Goal: Task Accomplishment & Management: Use online tool/utility

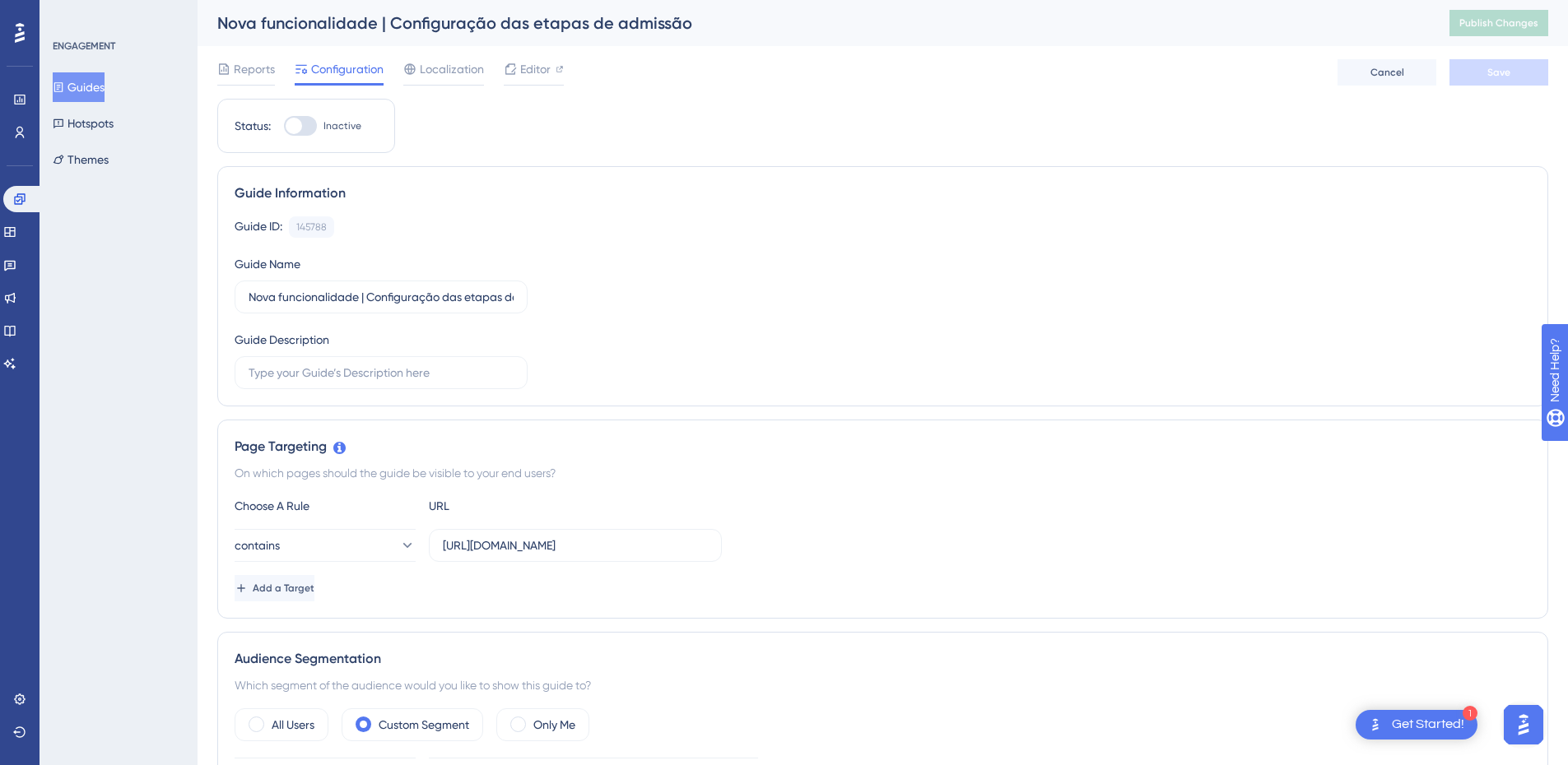
click at [85, 91] on button "Guides" at bounding box center [78, 87] width 52 height 30
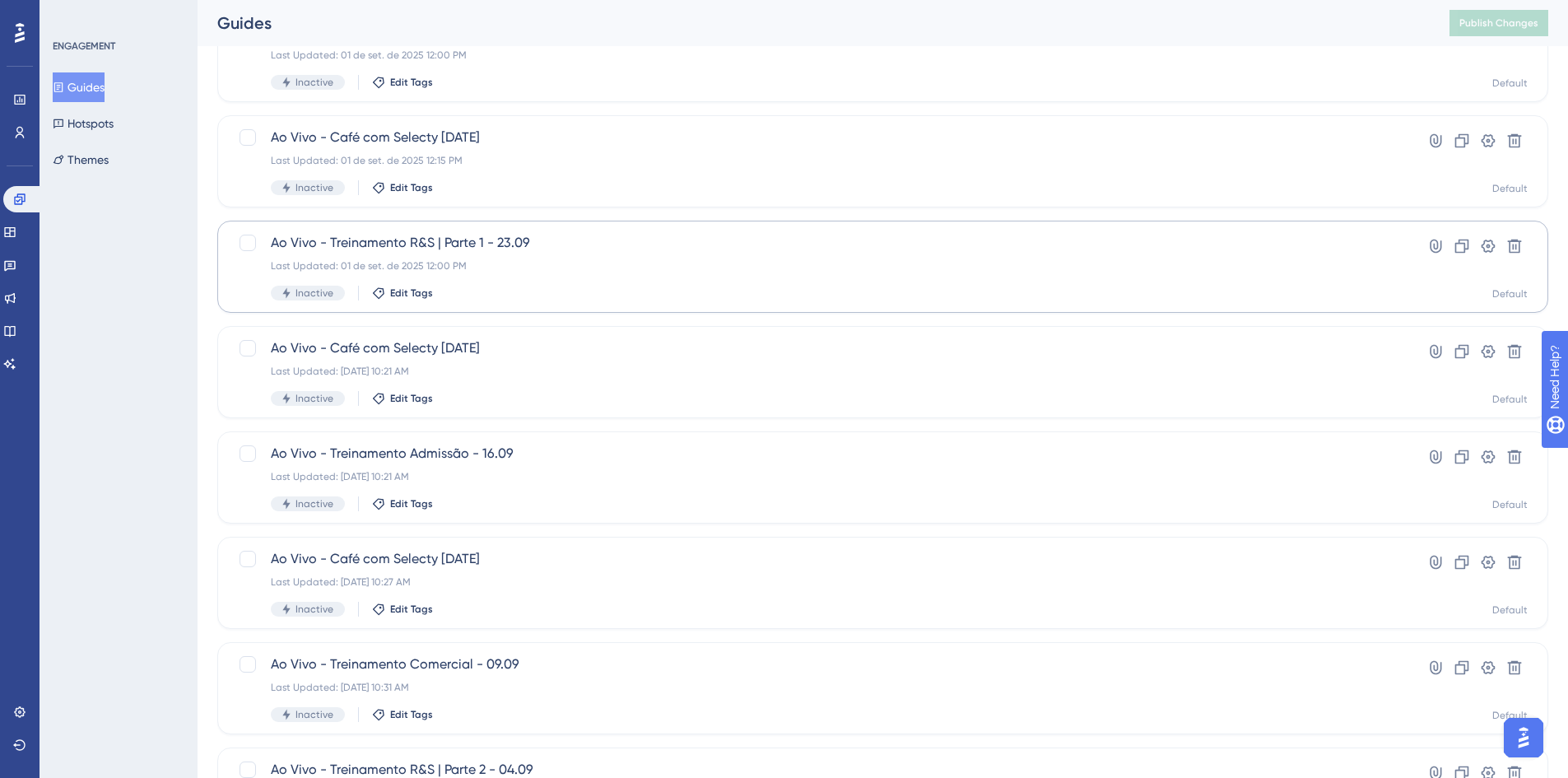
scroll to position [500, 0]
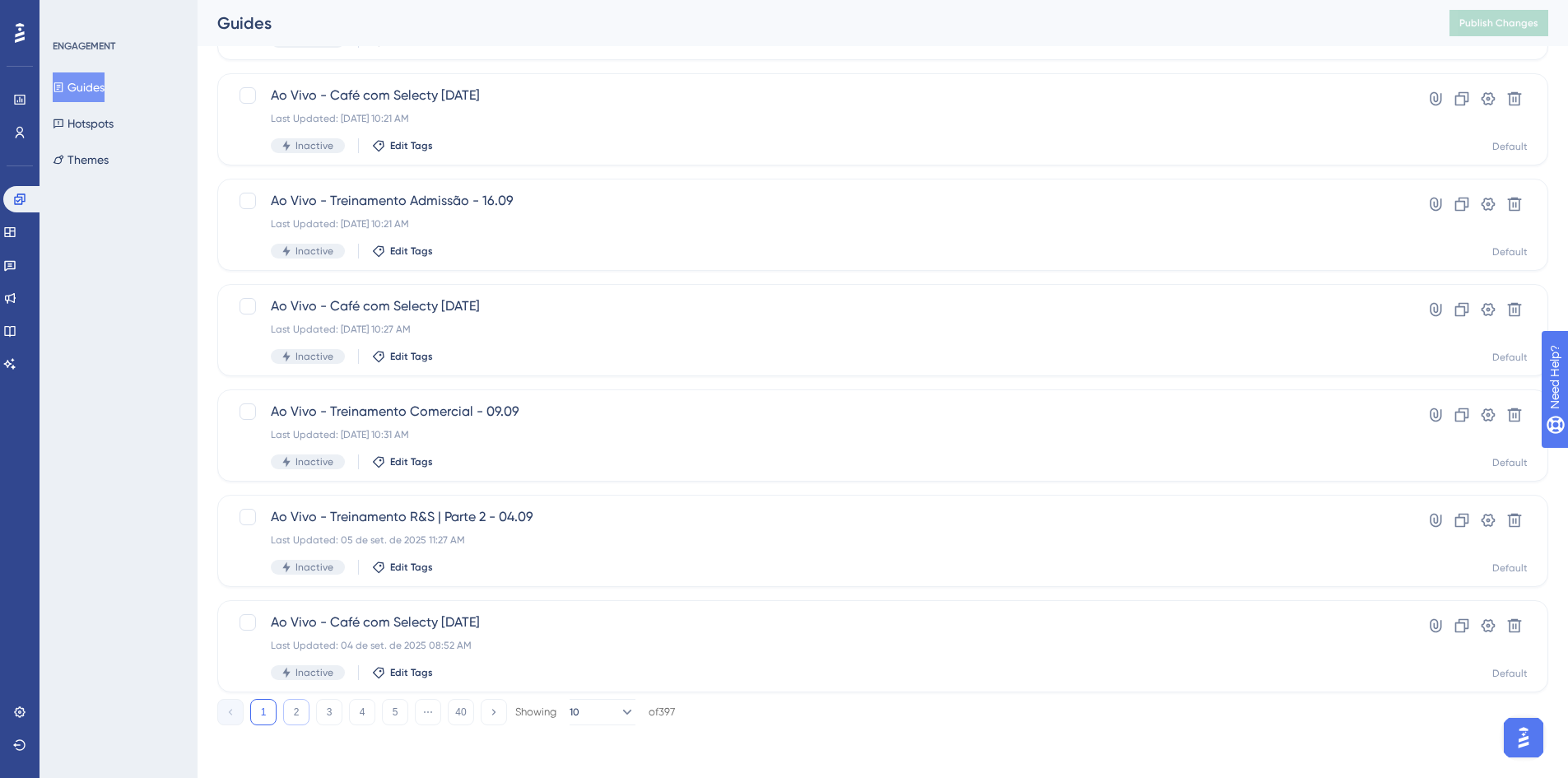
click at [287, 710] on button "2" at bounding box center [296, 711] width 26 height 26
click at [266, 702] on button "1" at bounding box center [263, 711] width 26 height 26
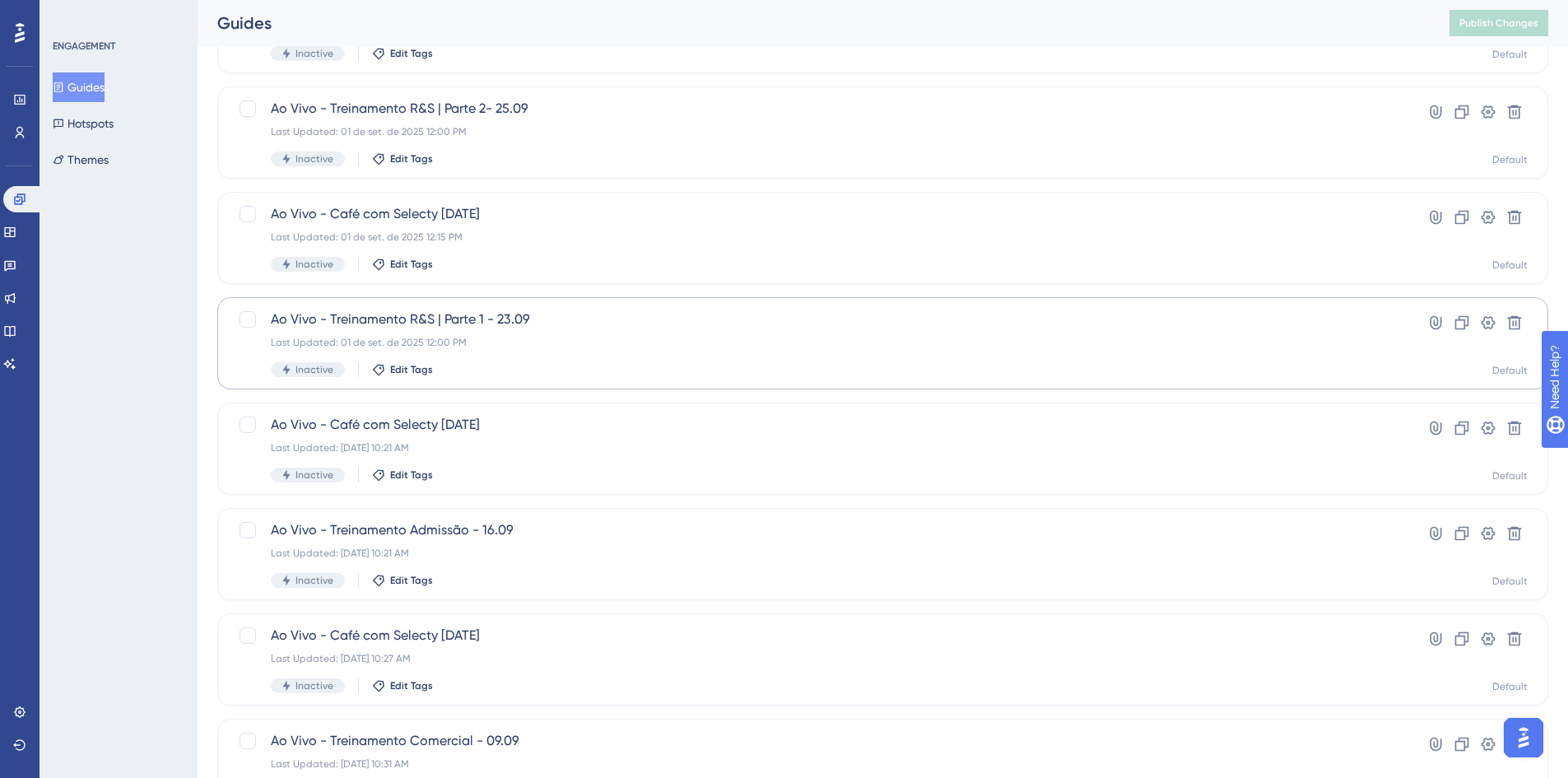
scroll to position [88, 0]
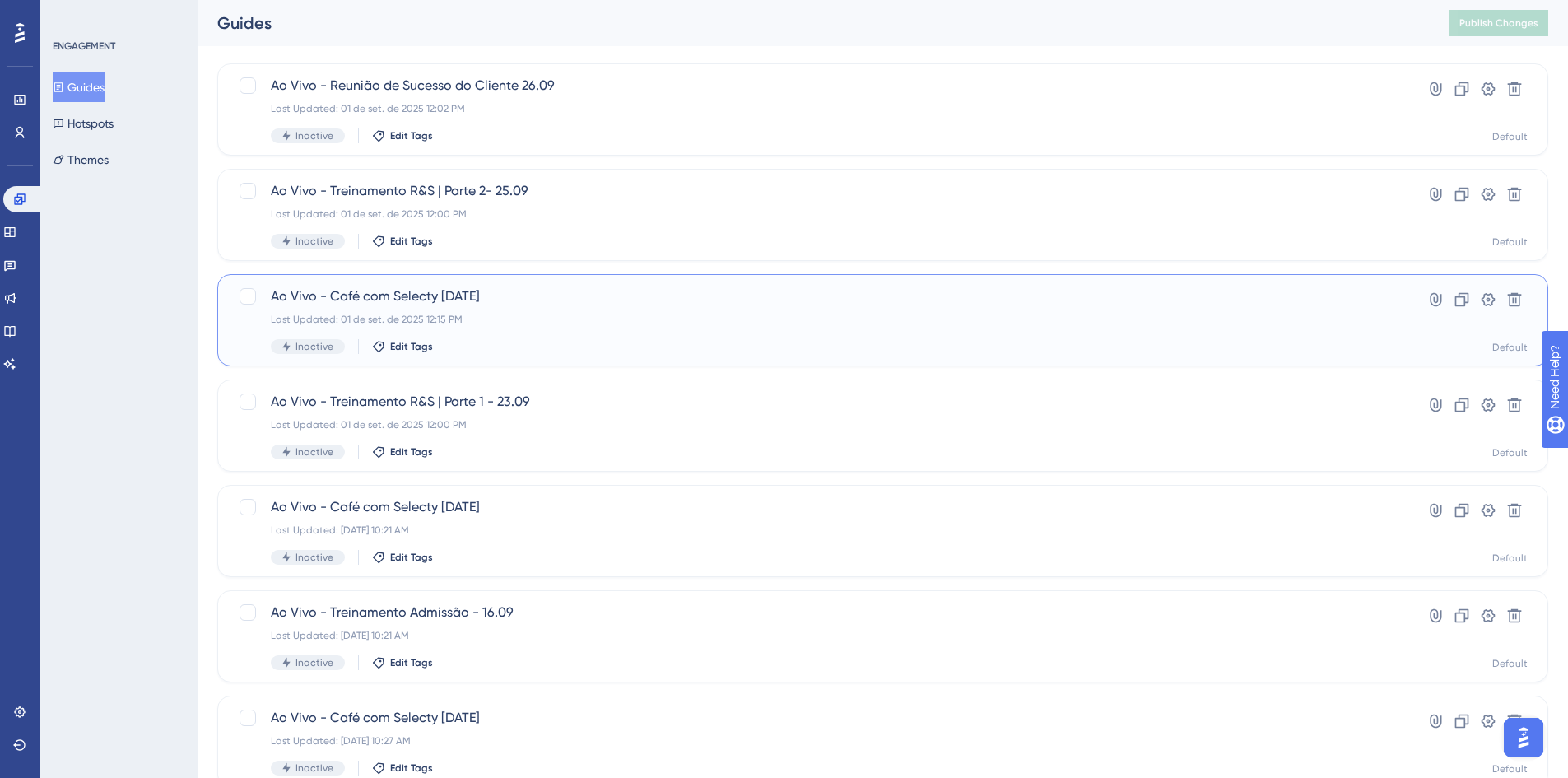
click at [514, 309] on div "Ao Vivo - Café com Selecty [DATE] Last Updated: [DATE] 12:15 PM Inactive Edit T…" at bounding box center [817, 320] width 1093 height 68
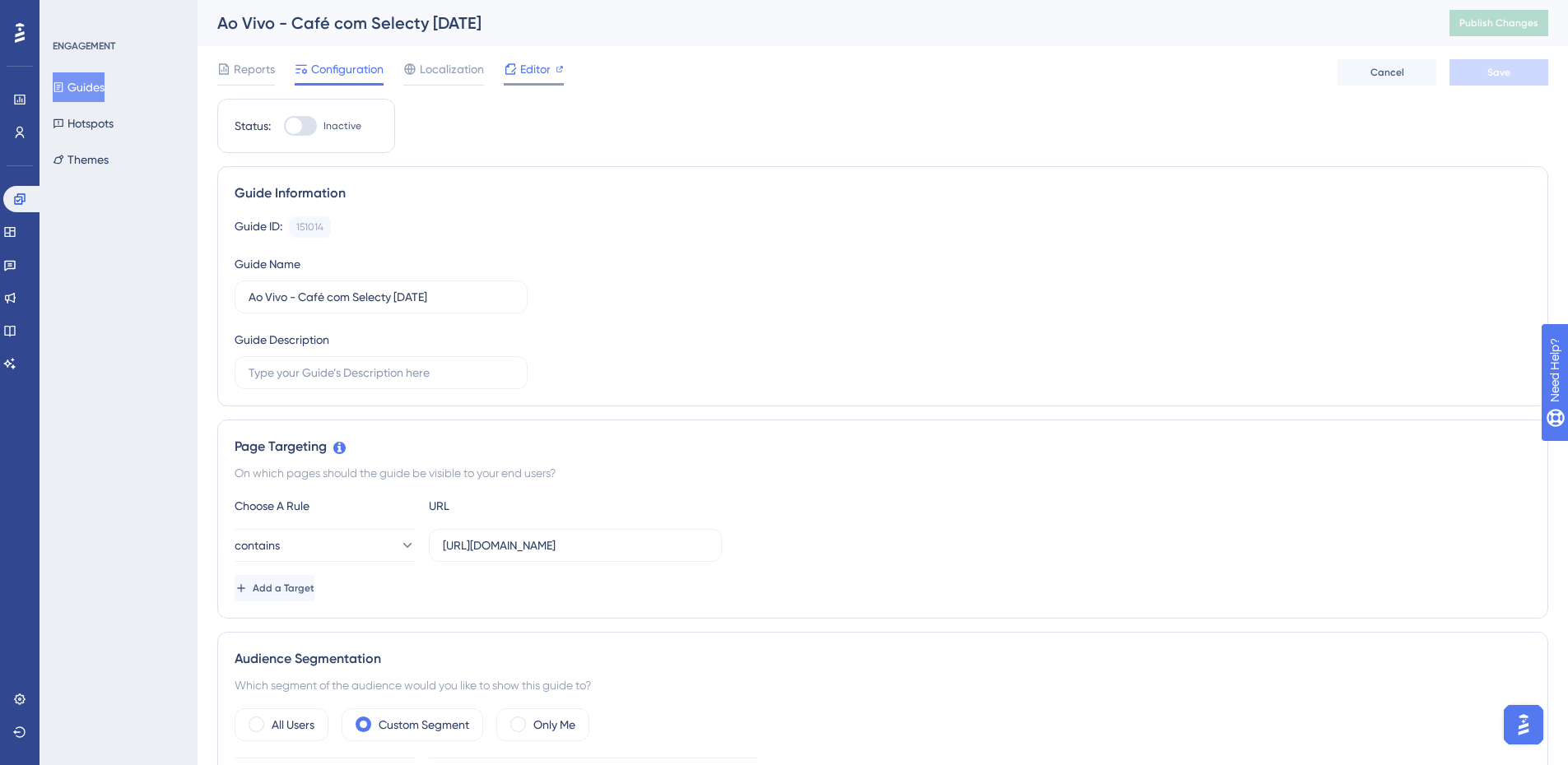
click at [527, 70] on span "Editor" at bounding box center [536, 70] width 31 height 20
click at [1489, 20] on span "Publish Changes" at bounding box center [1498, 23] width 79 height 14
click at [89, 78] on button "Guides" at bounding box center [78, 87] width 52 height 30
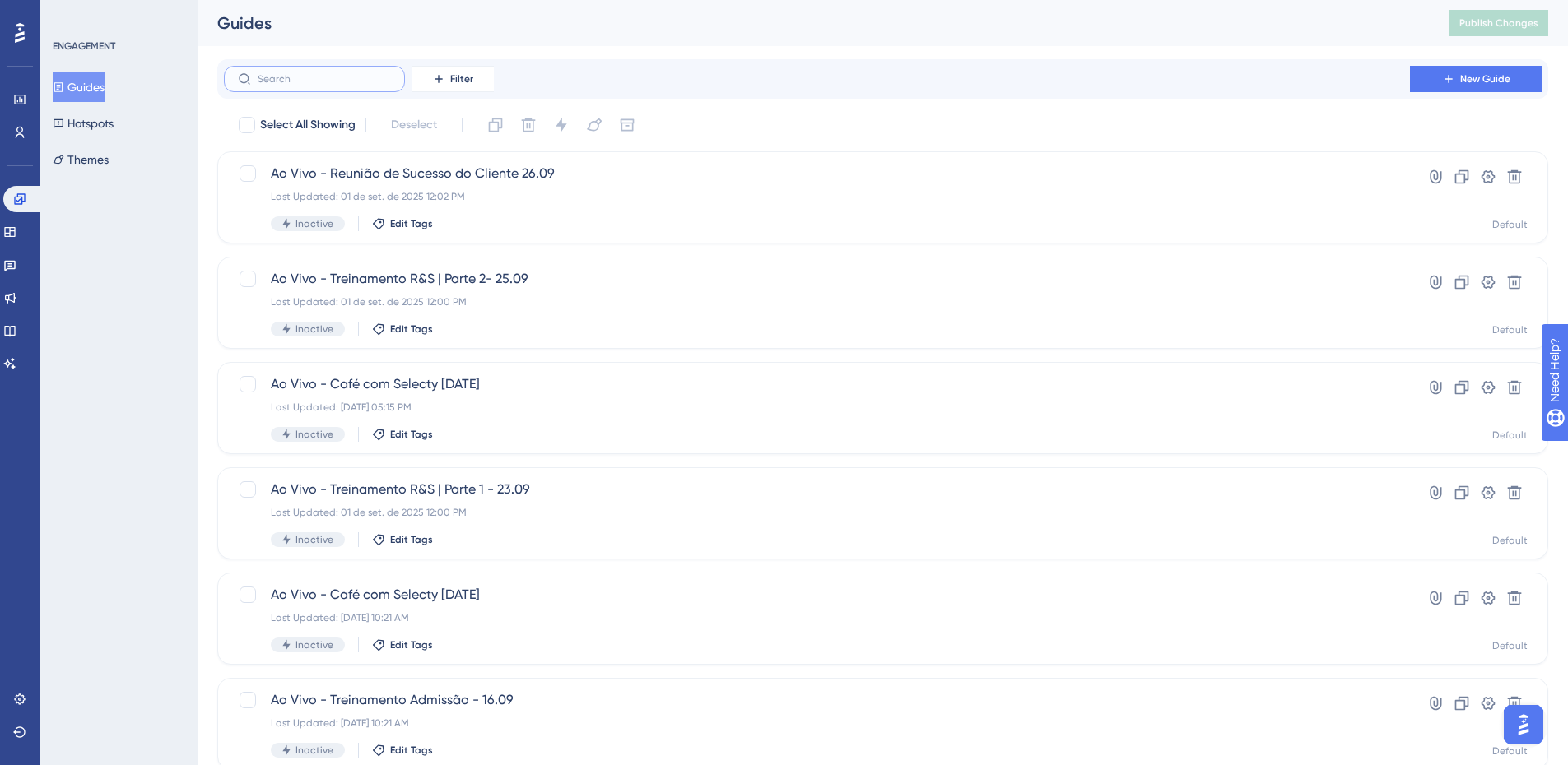
click at [328, 78] on input "text" at bounding box center [324, 79] width 134 height 12
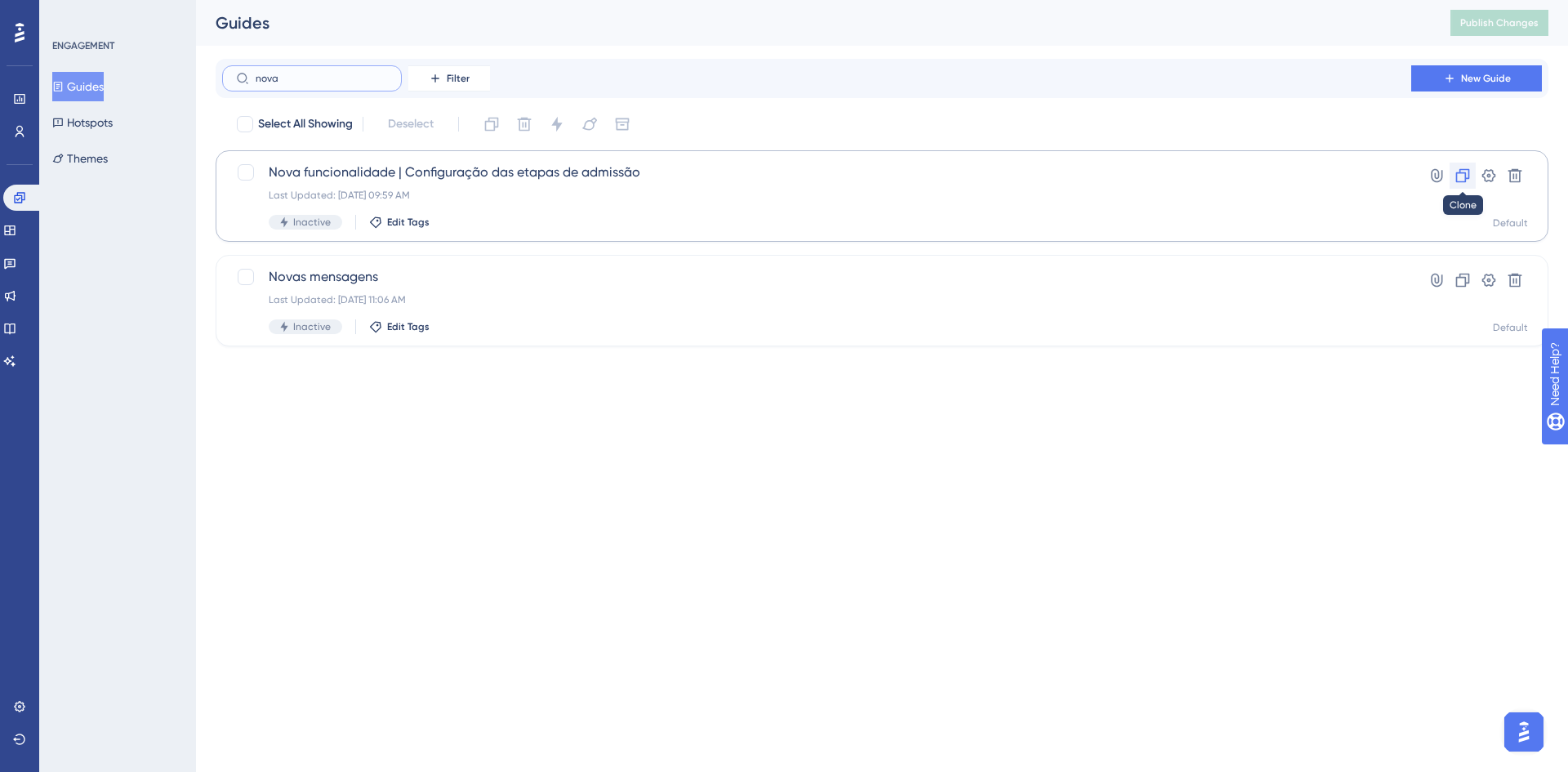
type input "nova"
click at [1456, 177] on icon at bounding box center [1462, 176] width 13 height 13
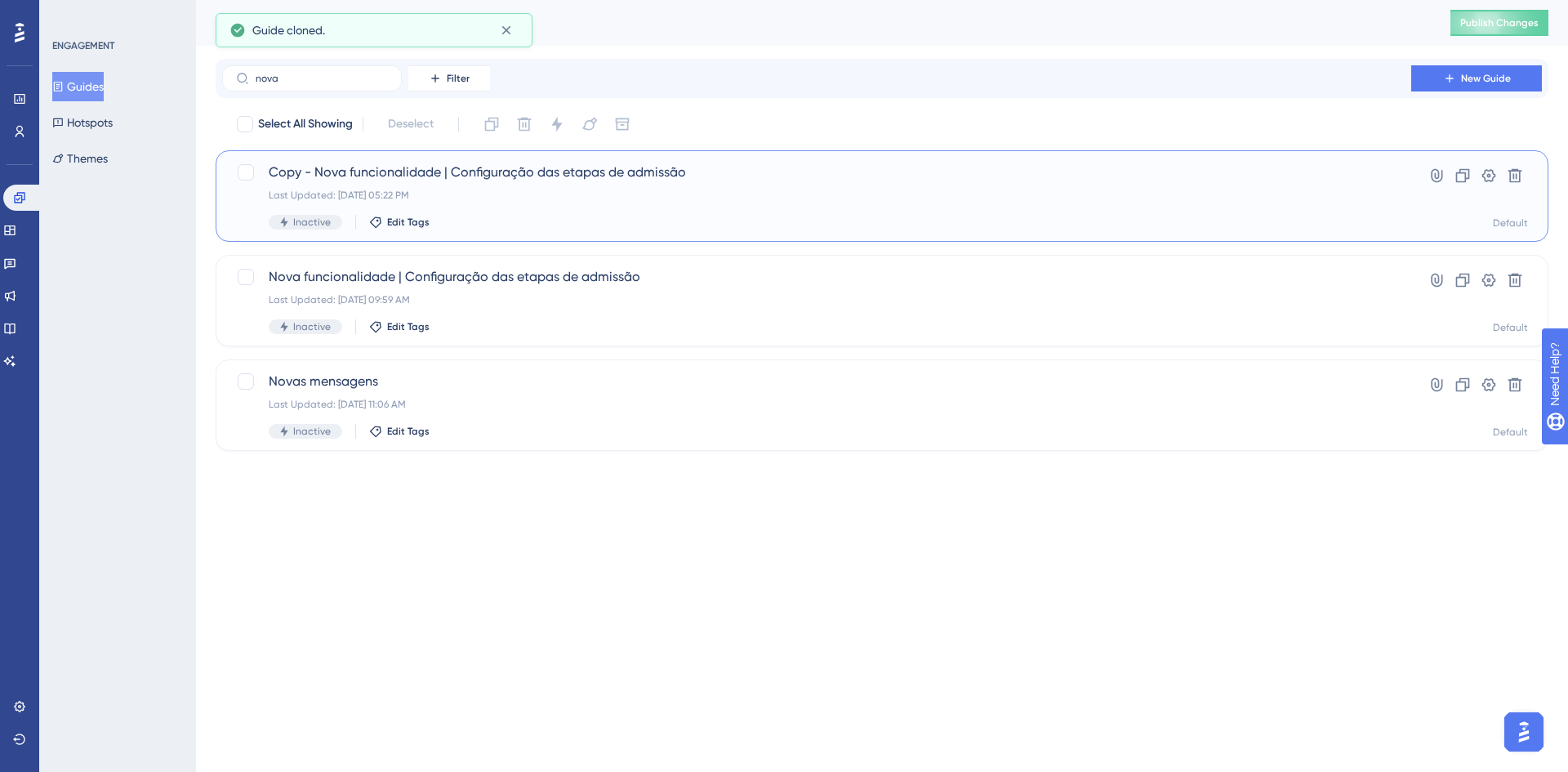
click at [546, 177] on span "Copy - Nova funcionalidade | Configuração das etapas de admissão" at bounding box center [817, 172] width 1096 height 20
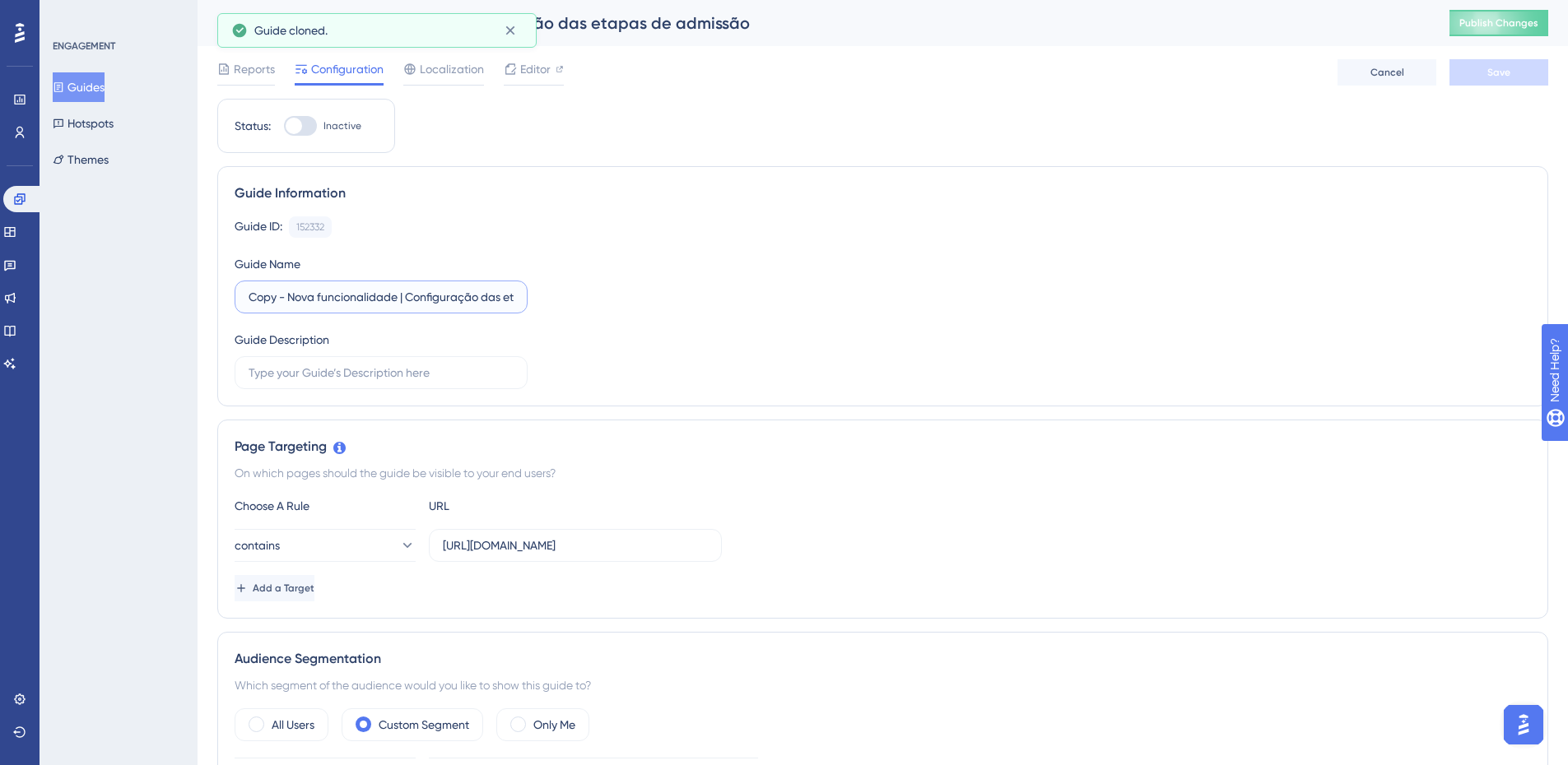
click at [413, 298] on input "Copy - Nova funcionalidade | Configuração das etapas de admissão" at bounding box center [380, 297] width 265 height 18
click at [408, 294] on input "Copy - Nova funcionalidade | Configuração das etapas de admissão" at bounding box center [380, 297] width 265 height 18
click at [1530, 14] on button "Publish Changes" at bounding box center [1498, 23] width 99 height 26
drag, startPoint x: 408, startPoint y: 295, endPoint x: 606, endPoint y: 296, distance: 198.0
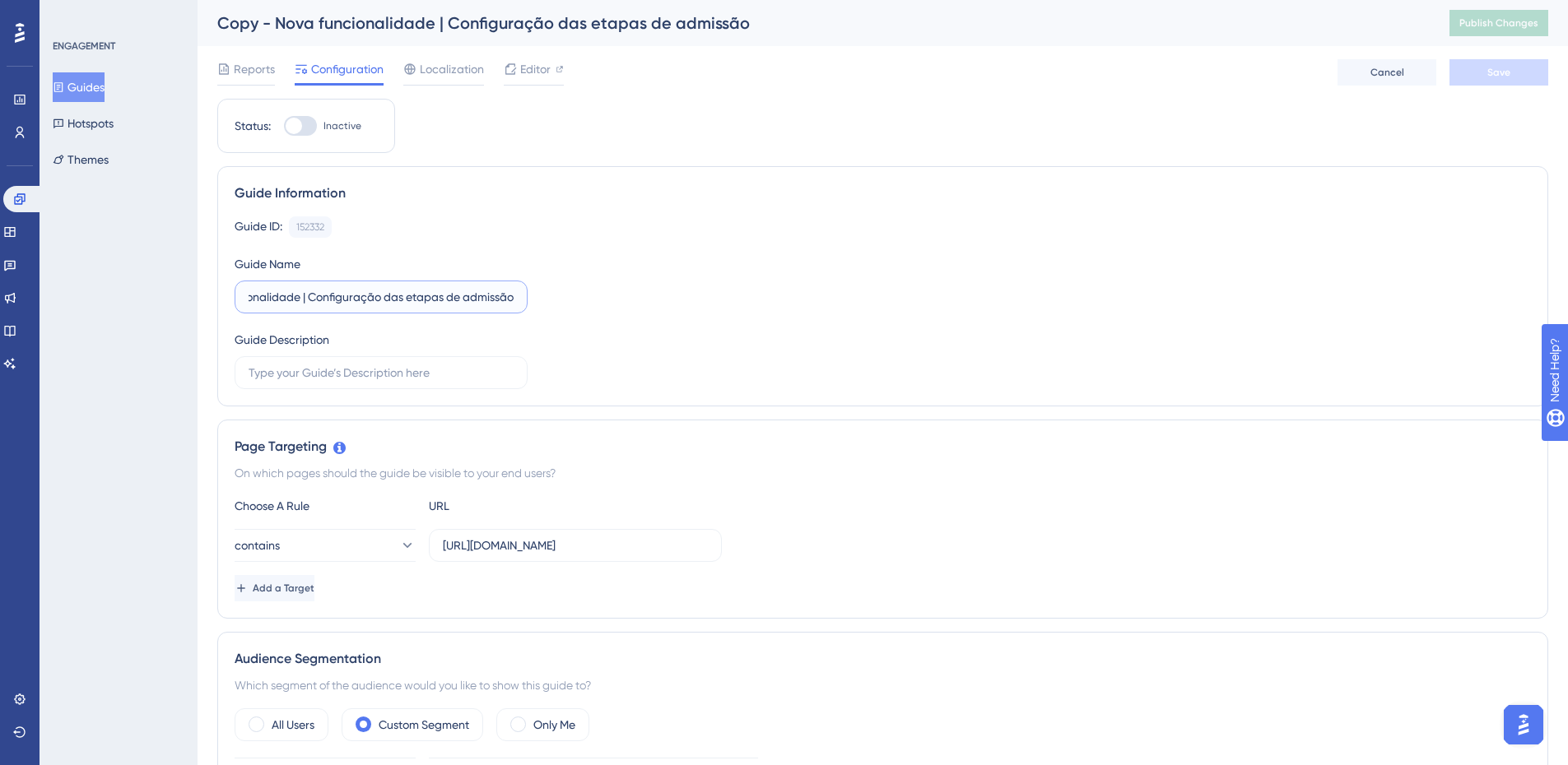
click at [606, 296] on div "Guide ID: 152332 Copy Guide Name Copy - Nova funcionalidade | Configuração das …" at bounding box center [883, 303] width 1297 height 173
paste input "motivos de cancelamento de posições customizáveis"
click at [606, 296] on div "Guide ID: 152332 Copy Guide Name Copy - Nova funcionalidade | Motivos de cancel…" at bounding box center [883, 303] width 1297 height 173
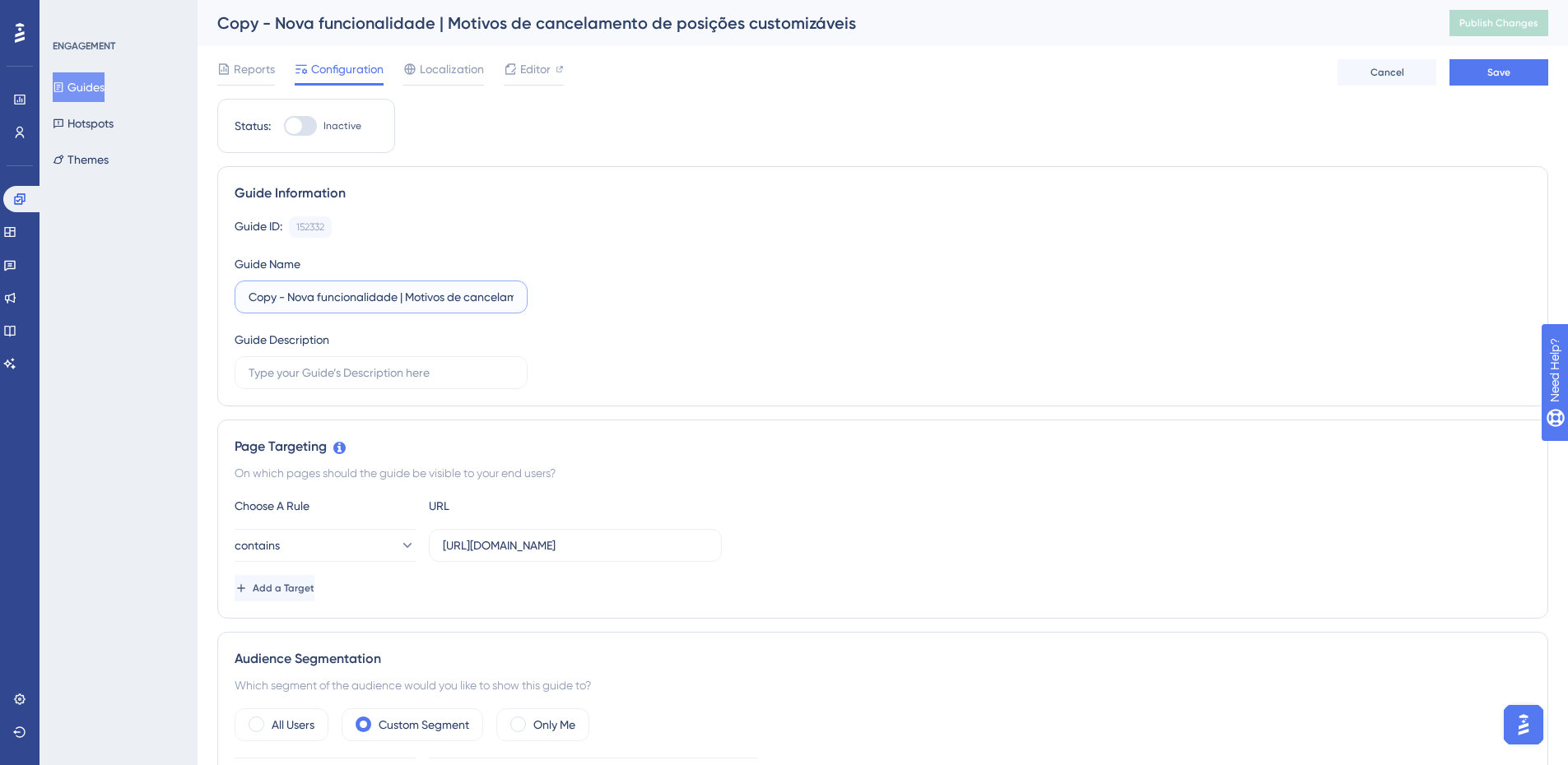
drag, startPoint x: 368, startPoint y: 294, endPoint x: 281, endPoint y: 292, distance: 87.0
click at [281, 292] on input "Copy - Nova funcionalidade | Motivos de cancelamento de posições customizáveis" at bounding box center [380, 297] width 265 height 18
click at [288, 297] on input "Copy - Nova funcionalidade | Motivos de cancelamento de posições customizáveis" at bounding box center [380, 297] width 265 height 18
drag, startPoint x: 291, startPoint y: 295, endPoint x: 242, endPoint y: 295, distance: 49.0
click at [242, 295] on label "Copy - Nova funcionalidade | Motivos de cancelamento de posições customizáveis" at bounding box center [381, 297] width 293 height 33
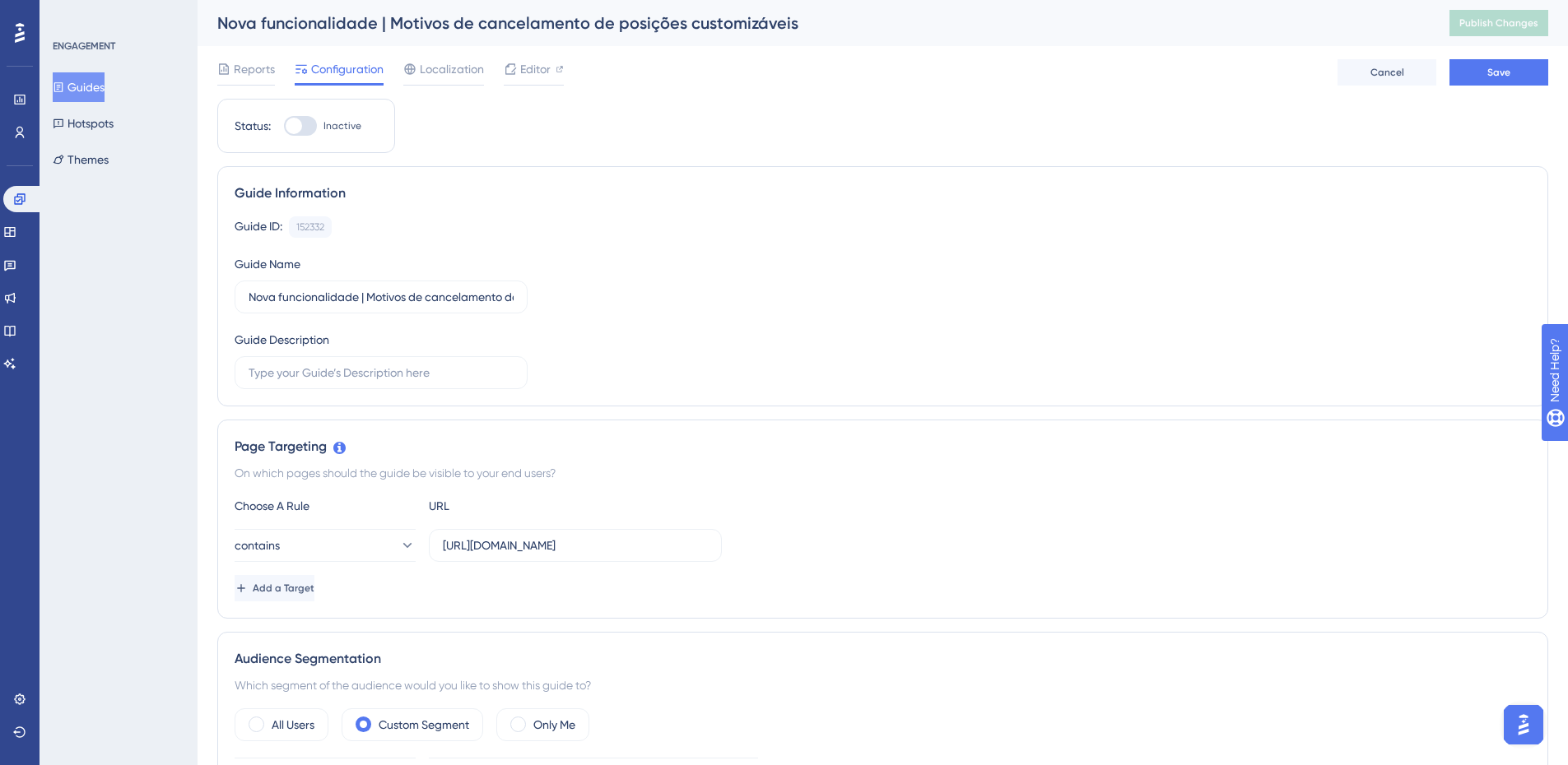
click at [824, 364] on div "Guide ID: 152332 Copy Guide Name Nova funcionalidade | Motivos de cancelamento …" at bounding box center [883, 303] width 1297 height 173
click at [1528, 63] on button "Save" at bounding box center [1498, 72] width 99 height 26
click at [1521, 32] on button "Publish Changes" at bounding box center [1498, 23] width 99 height 26
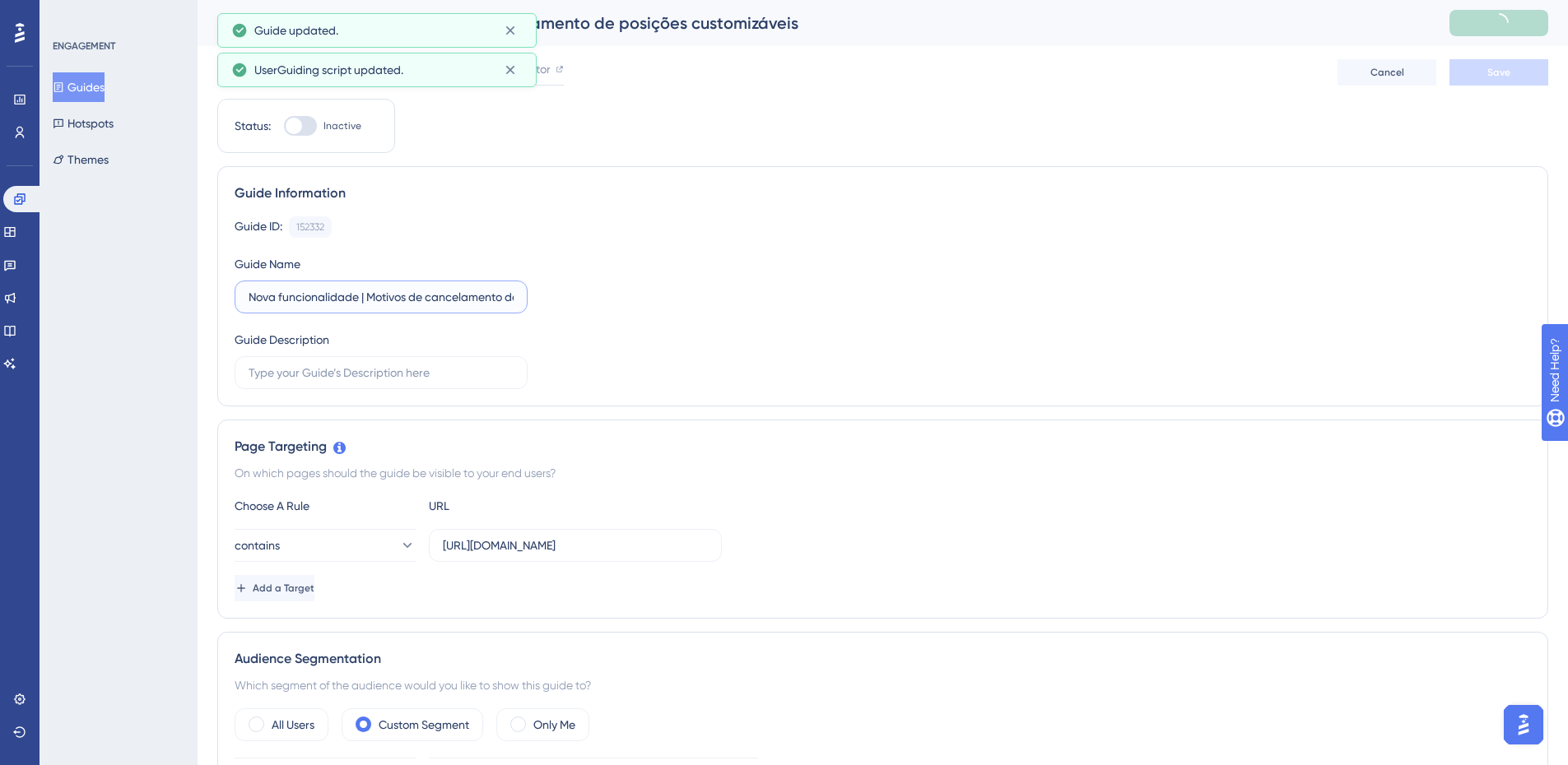
click at [403, 294] on input "Nova funcionalidade | Motivos de cancelamento de posições customizáveis" at bounding box center [380, 297] width 265 height 18
click at [244, 295] on label "Nova funcionalidade | Motivos de cancelamento de posições customizáveis" at bounding box center [381, 297] width 293 height 33
click at [249, 295] on input "Nova funcionalidade | Motivos de cancelamento de posições customizáveis" at bounding box center [380, 297] width 265 height 18
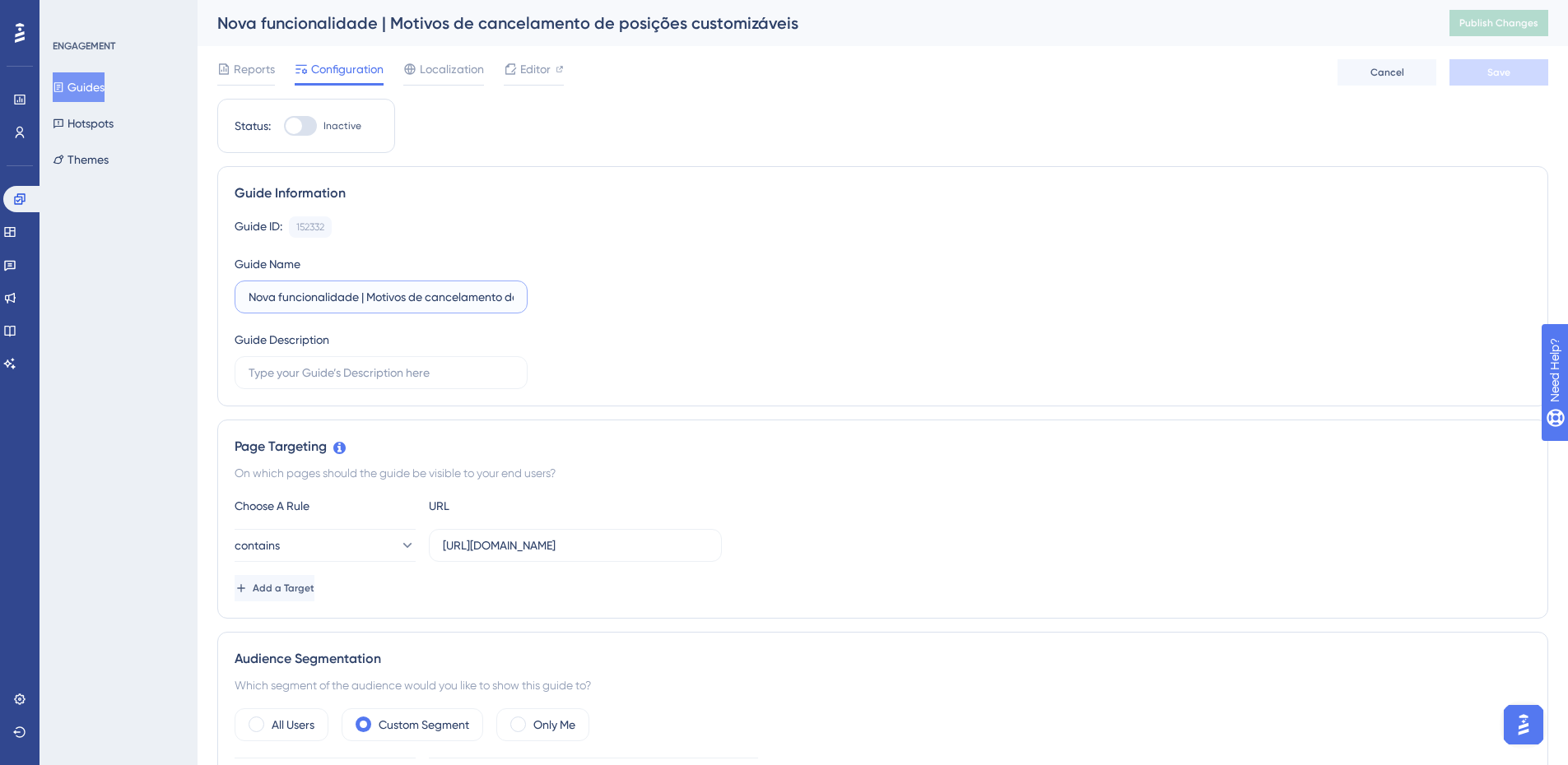
click at [249, 297] on input "Nova funcionalidade | Motivos de cancelamento de posições customizáveis" at bounding box center [380, 297] width 265 height 18
type input "[em edição] Nova funcionalidade | Motivos de cancelamento de posições customizá…"
click at [606, 309] on div "Guide ID: 152332 Copy Guide Name [em edição] Nova funcionalidade | Motivos de c…" at bounding box center [883, 303] width 1297 height 173
click at [1486, 62] on button "Save" at bounding box center [1498, 72] width 99 height 26
click at [1493, 26] on span "Publish Changes" at bounding box center [1498, 23] width 79 height 14
